Goal: Task Accomplishment & Management: Manage account settings

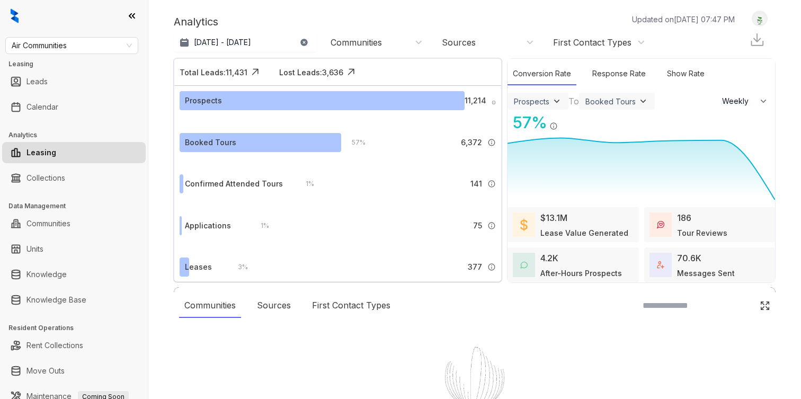
select select "******"
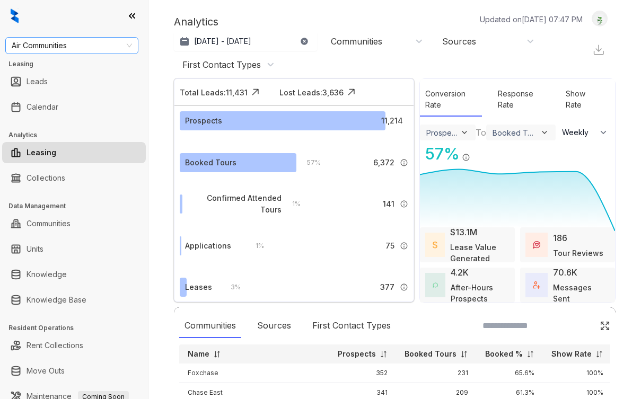
click at [93, 41] on span "Air Communities" at bounding box center [72, 46] width 120 height 16
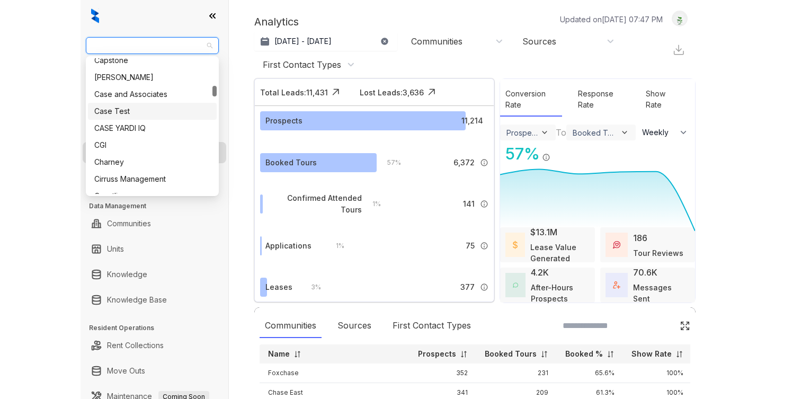
scroll to position [356, 0]
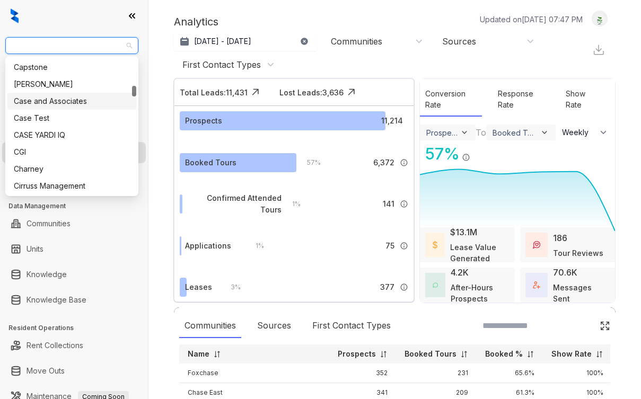
click at [79, 100] on div "Case and Associates" at bounding box center [72, 101] width 116 height 12
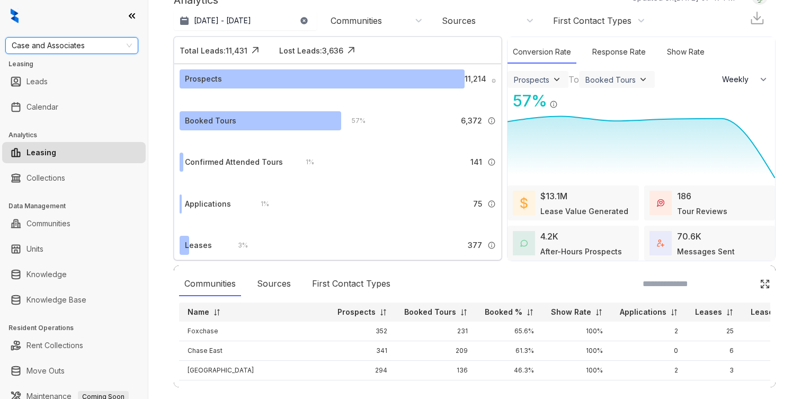
scroll to position [29, 0]
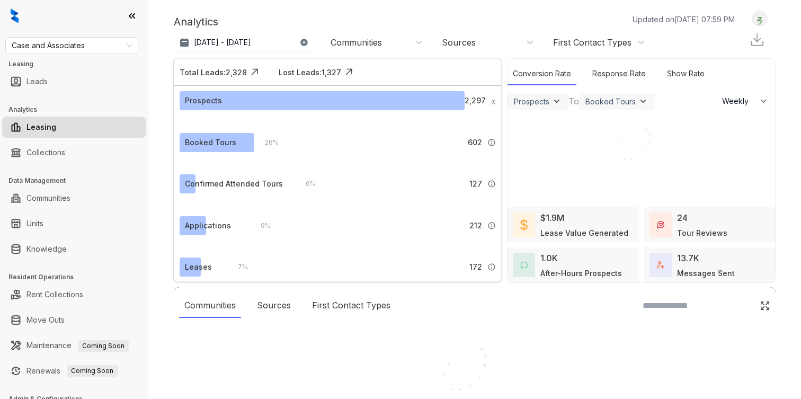
select select "******"
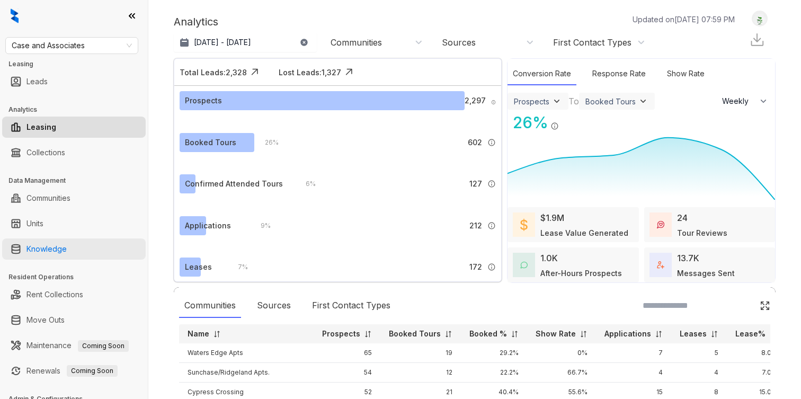
scroll to position [56, 0]
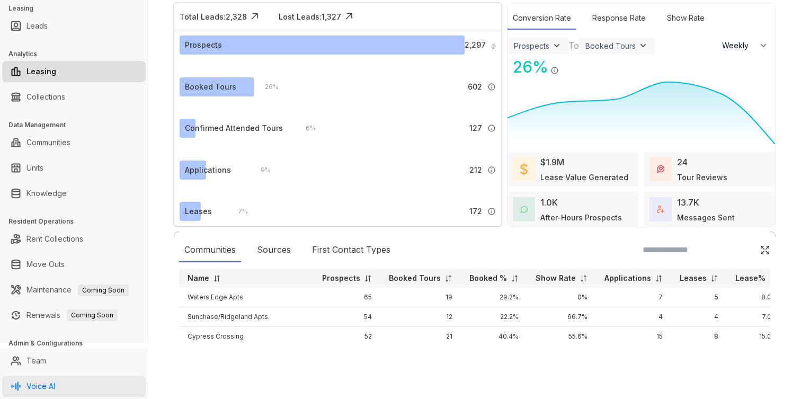
click at [46, 380] on link "Voice AI" at bounding box center [40, 386] width 29 height 21
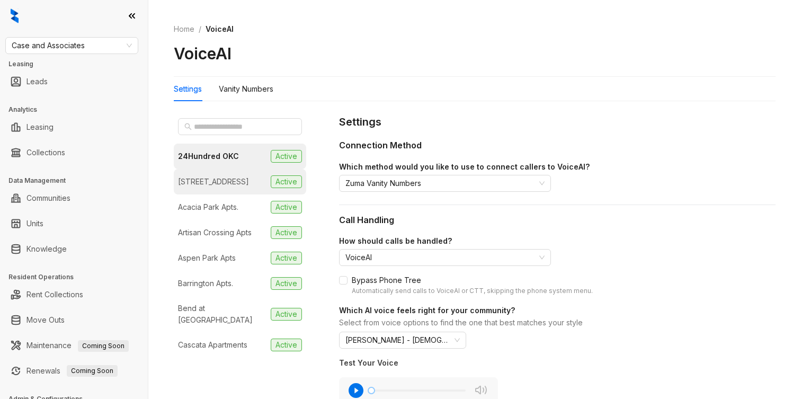
click at [254, 185] on li "97 North Oak Active" at bounding box center [240, 181] width 132 height 25
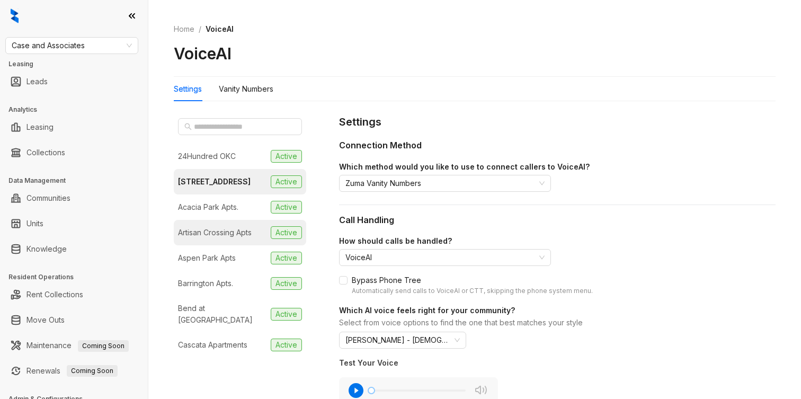
click at [237, 229] on div "Artisan Crossing Apts" at bounding box center [215, 233] width 74 height 12
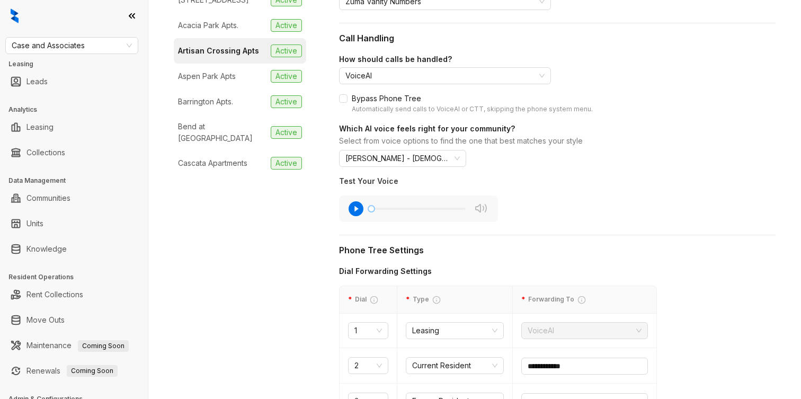
scroll to position [171, 0]
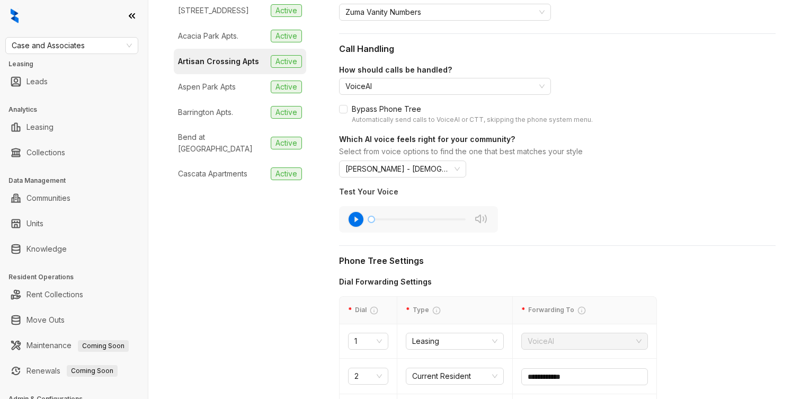
click at [358, 223] on icon "button" at bounding box center [356, 219] width 15 height 15
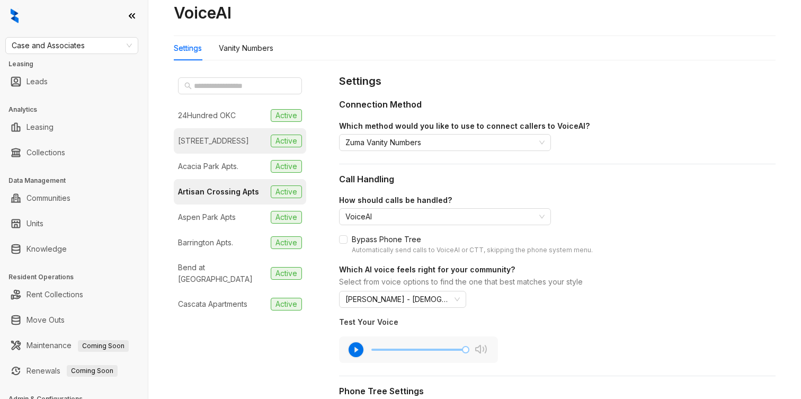
scroll to position [36, 0]
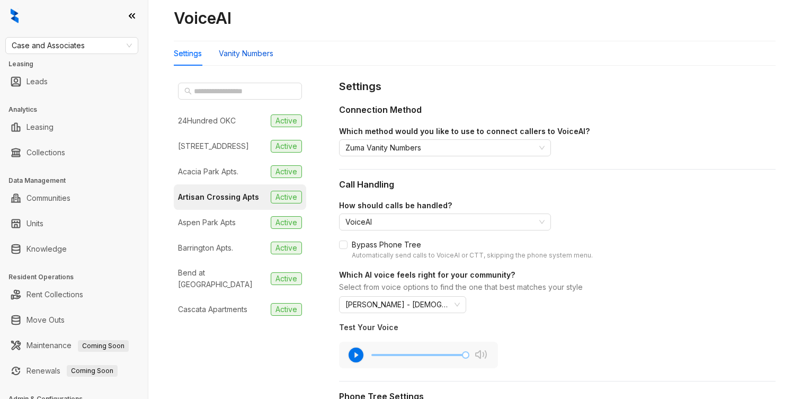
click at [243, 57] on div "Vanity Numbers" at bounding box center [246, 54] width 55 height 12
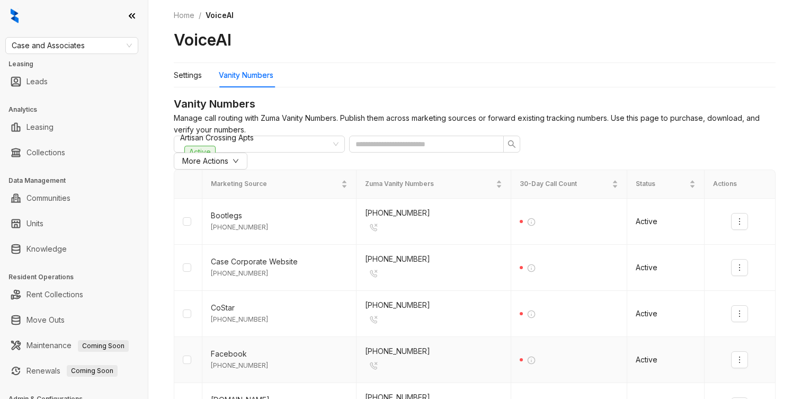
scroll to position [13, 0]
click at [184, 82] on div "Settings" at bounding box center [188, 76] width 28 height 24
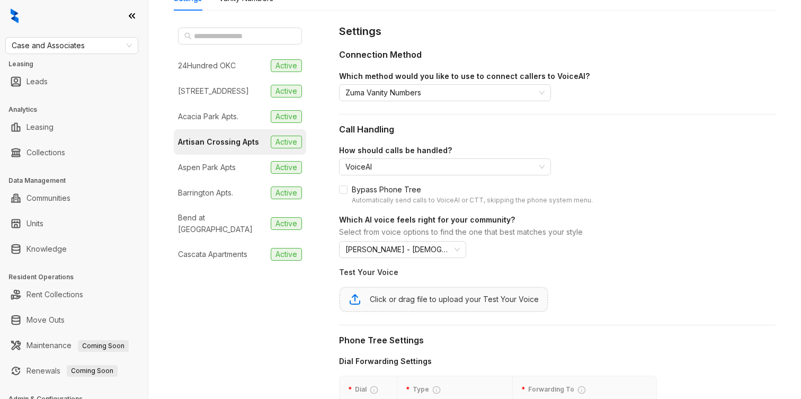
scroll to position [113, 0]
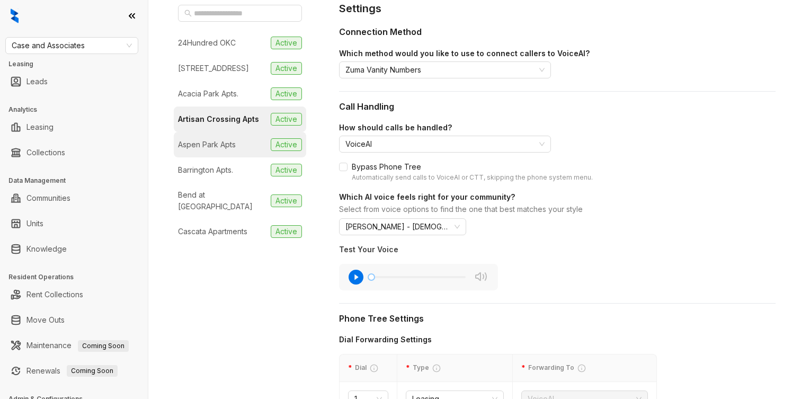
click at [211, 141] on div "Aspen Park Apts" at bounding box center [207, 145] width 58 height 12
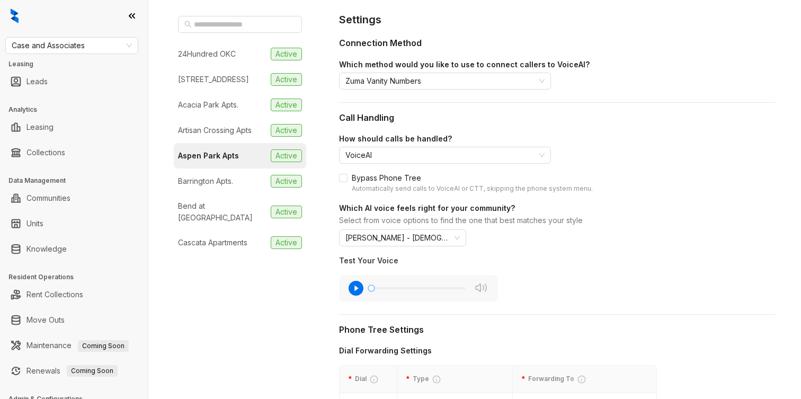
scroll to position [117, 0]
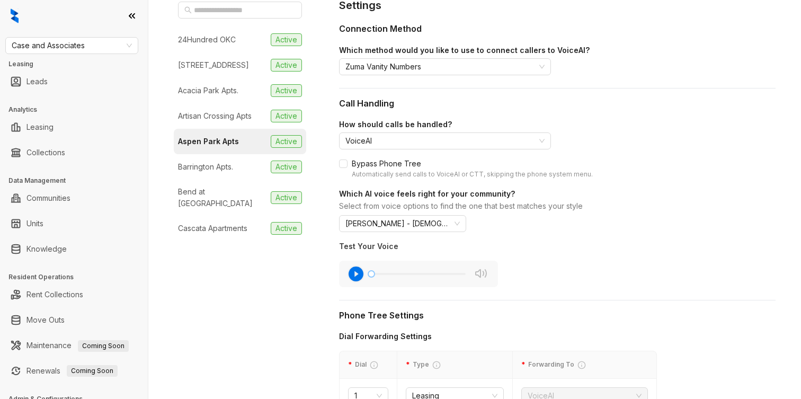
click at [351, 271] on icon "button" at bounding box center [356, 274] width 15 height 15
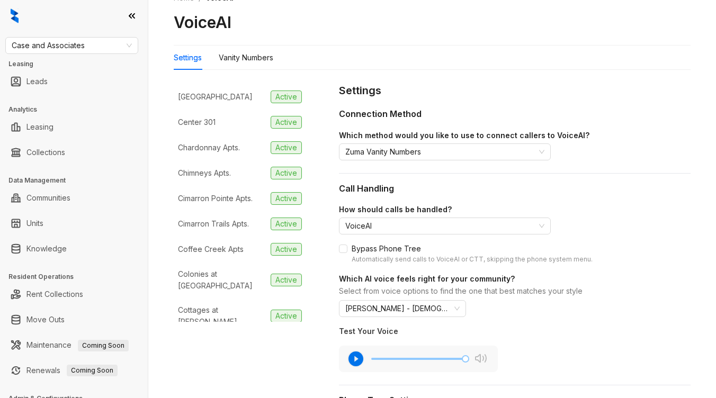
scroll to position [286, 0]
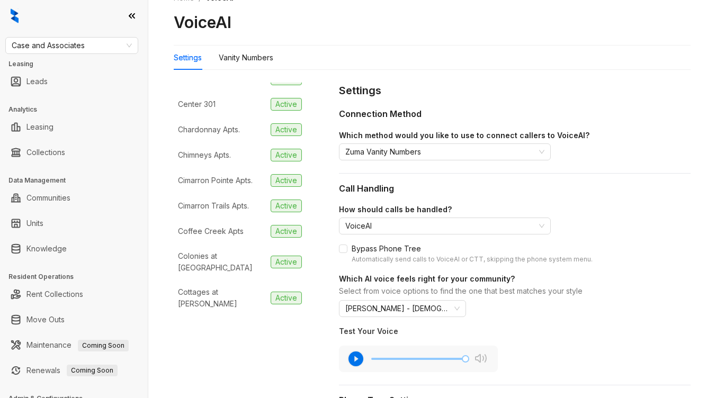
click at [665, 108] on div "Connection Method" at bounding box center [515, 114] width 352 height 13
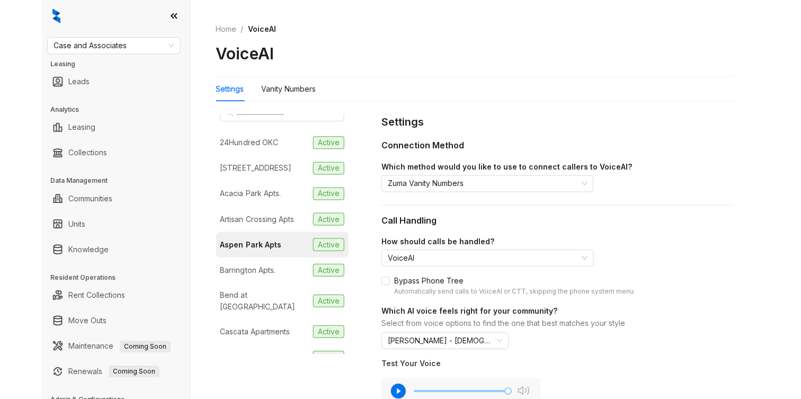
scroll to position [0, 0]
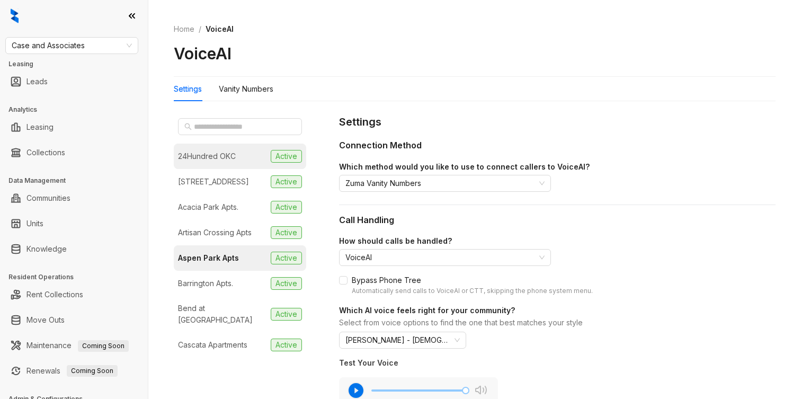
click at [257, 164] on li "24Hundred OKC Active" at bounding box center [240, 156] width 132 height 25
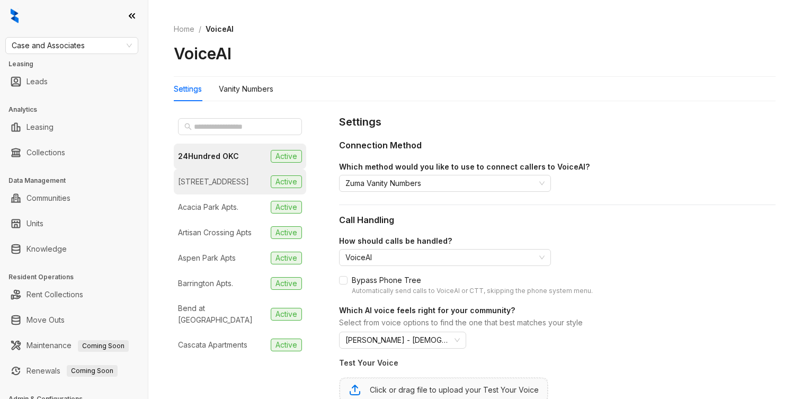
click at [248, 184] on li "97 North Oak Active" at bounding box center [240, 181] width 132 height 25
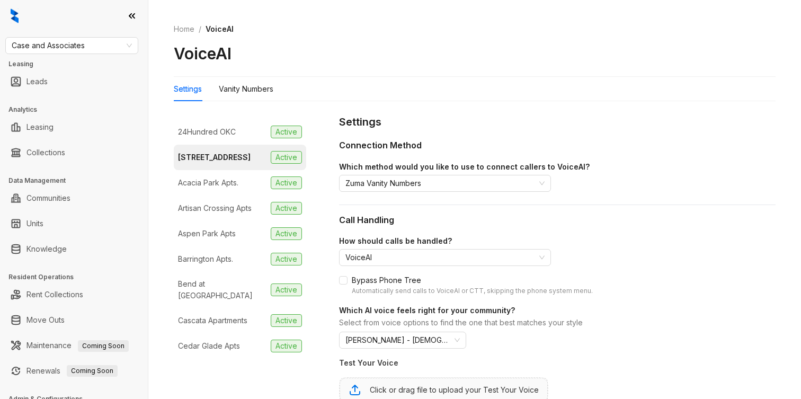
scroll to position [29, 0]
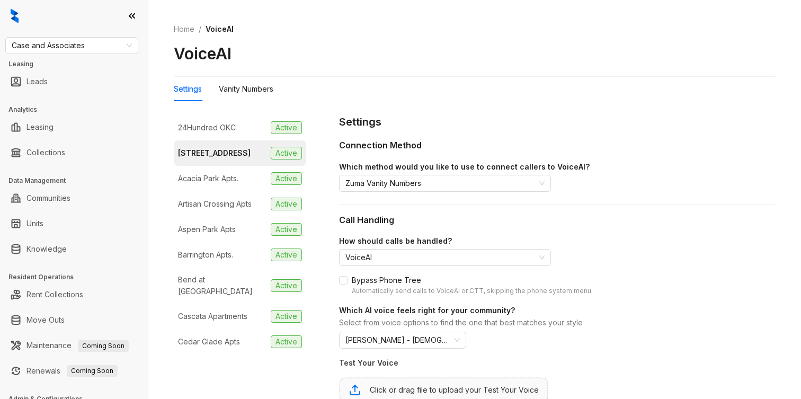
click at [248, 184] on li "Acacia Park Apts. Active" at bounding box center [240, 178] width 132 height 25
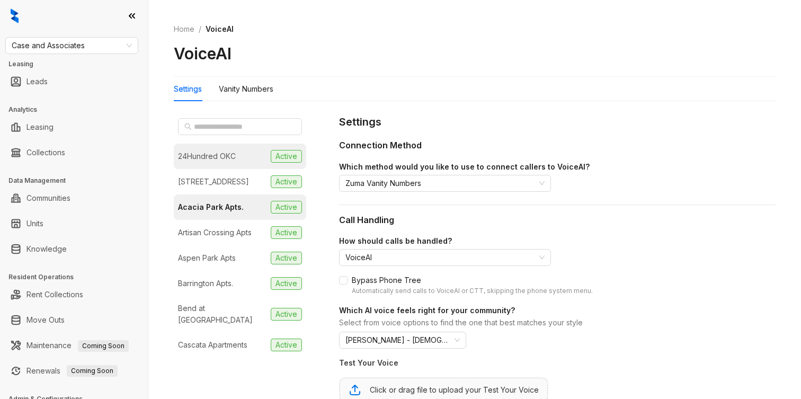
click at [245, 162] on li "24Hundred OKC Active" at bounding box center [240, 156] width 132 height 25
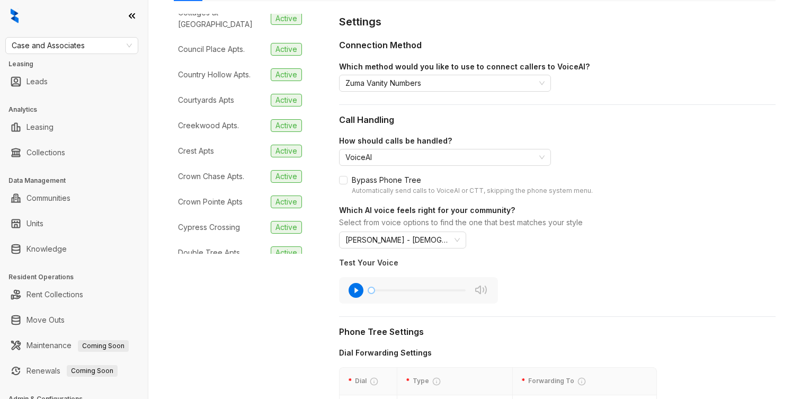
scroll to position [154, 0]
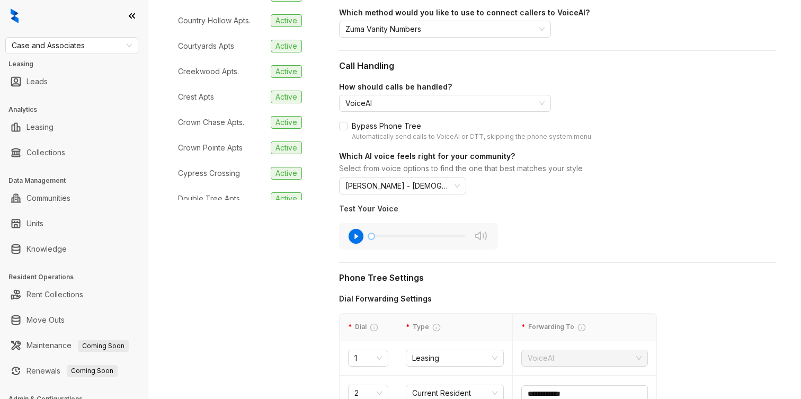
click at [357, 237] on icon "button" at bounding box center [356, 236] width 15 height 15
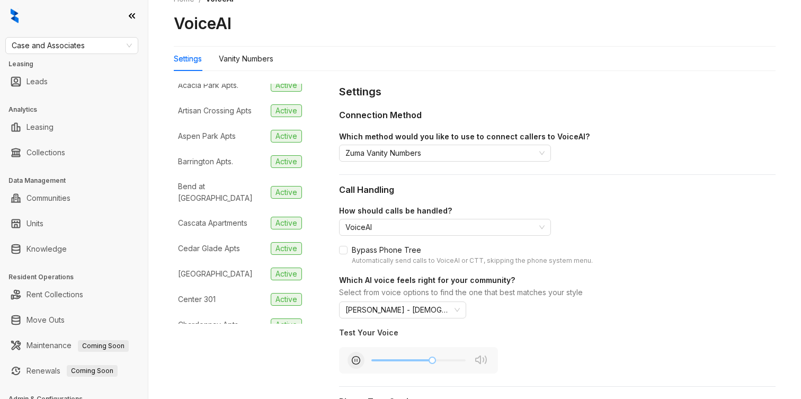
scroll to position [66, 0]
